Goal: Register for event/course

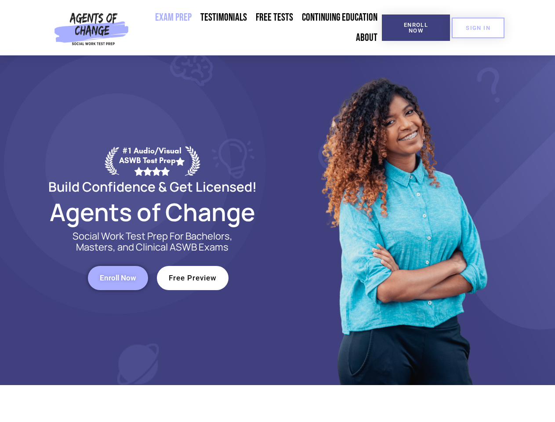
click at [278, 211] on div at bounding box center [403, 220] width 251 height 330
click at [416, 28] on span "Enroll Now" at bounding box center [416, 27] width 40 height 11
click at [478, 28] on span "SIGN IN" at bounding box center [478, 28] width 25 height 6
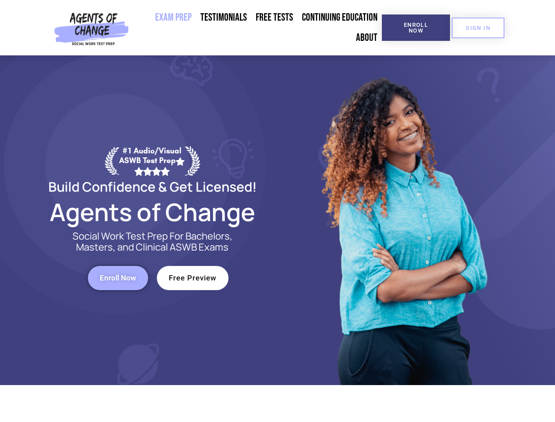
click at [118, 278] on span "Enroll Now" at bounding box center [118, 277] width 36 height 7
click at [193, 278] on span "Free Preview" at bounding box center [193, 277] width 48 height 7
